Goal: Navigation & Orientation: Go to known website

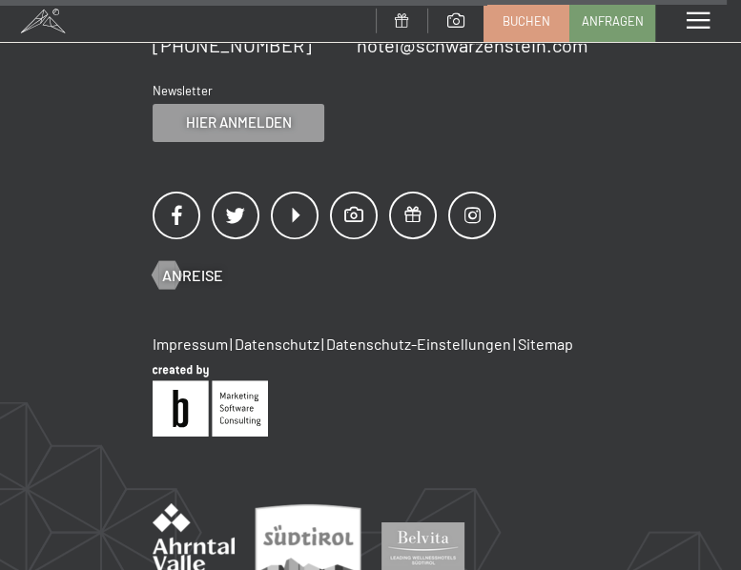
scroll to position [6958, 0]
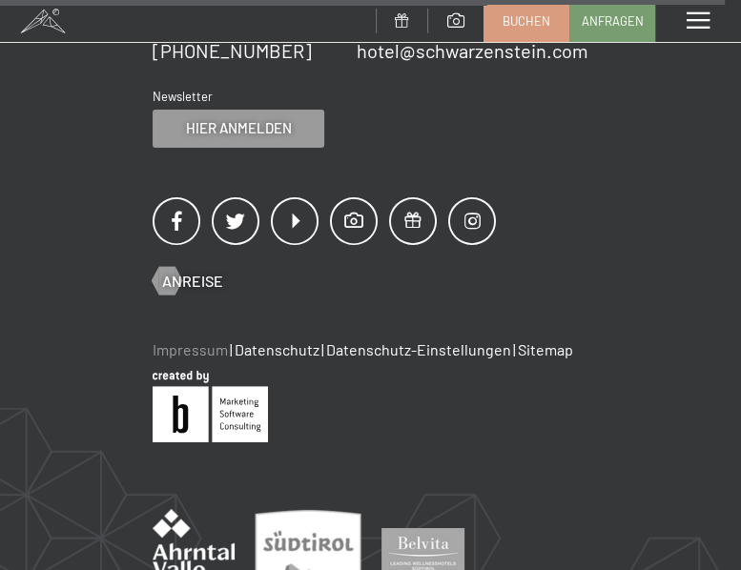
click at [174, 341] on link "Impressum" at bounding box center [190, 350] width 75 height 18
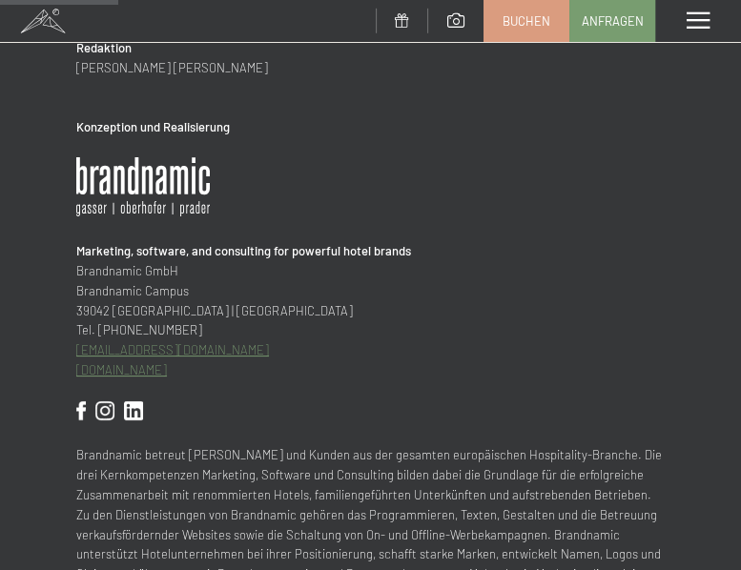
scroll to position [76, 0]
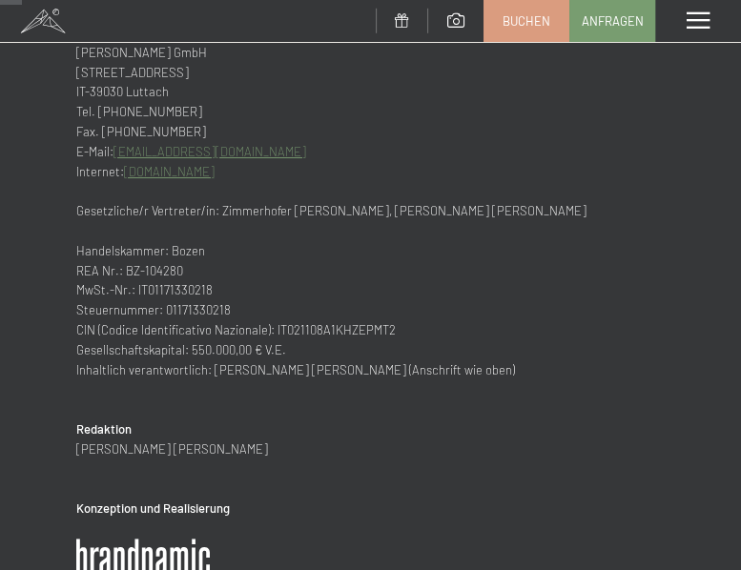
click at [196, 175] on link "www.schwarzenstein.com" at bounding box center [169, 171] width 91 height 15
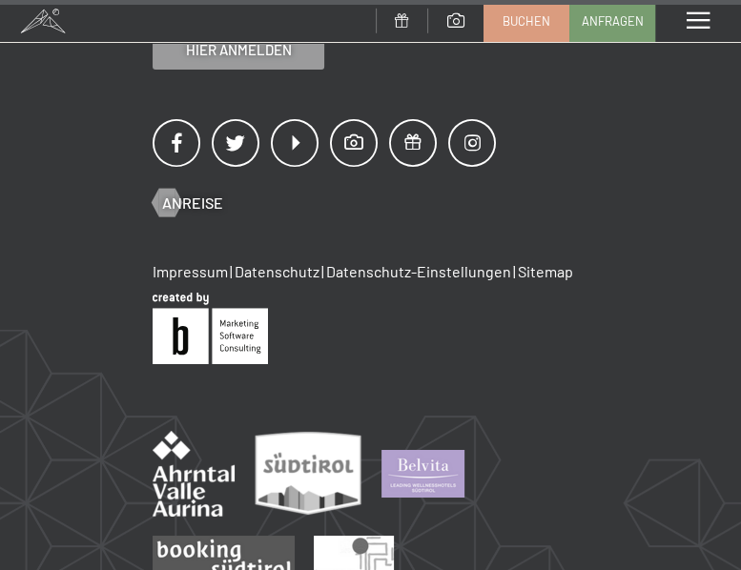
scroll to position [7110, 0]
